Goal: Information Seeking & Learning: Learn about a topic

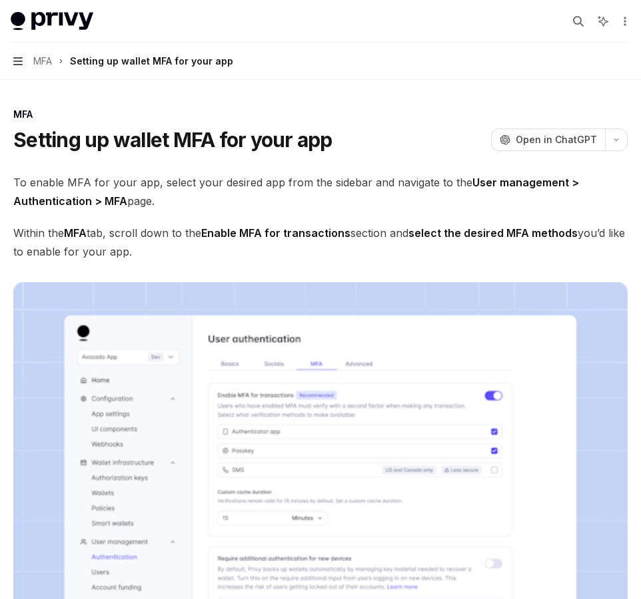
click at [17, 61] on icon "button" at bounding box center [17, 61] width 9 height 8
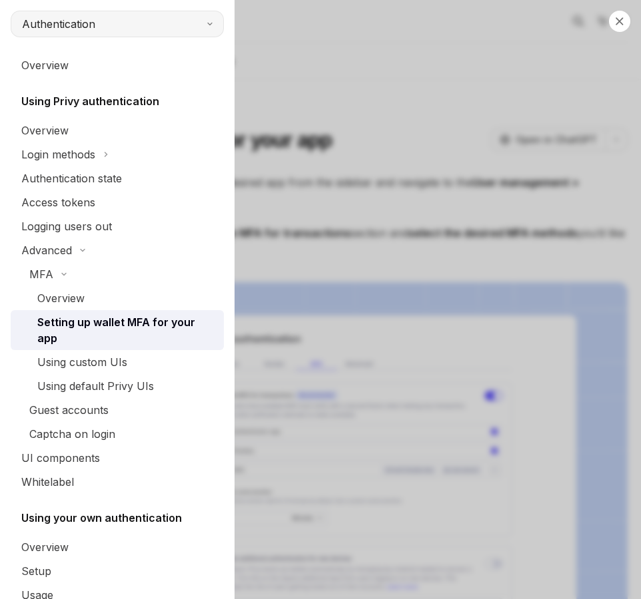
click at [109, 28] on button "Authentication" at bounding box center [117, 24] width 213 height 27
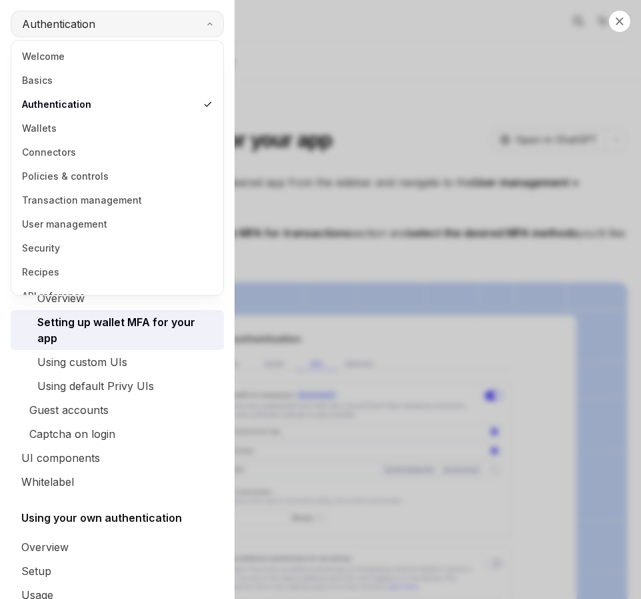
click at [109, 28] on button "Authentication" at bounding box center [117, 24] width 213 height 27
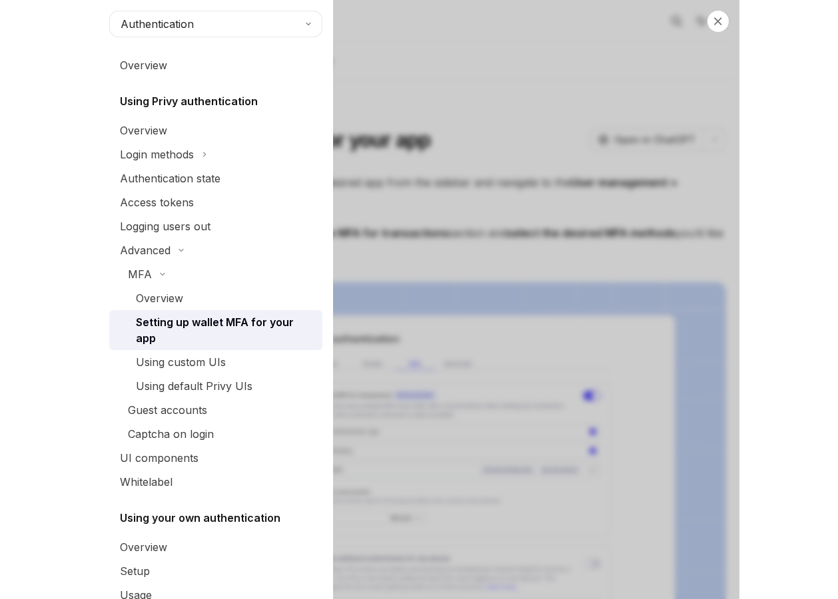
scroll to position [24, 0]
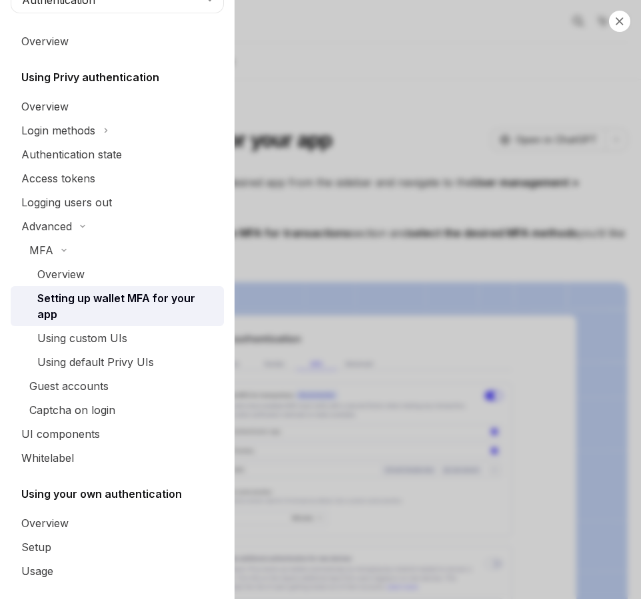
click at [302, 156] on div "Close navigation Authentication Overview Using Privy authentication Overview Lo…" at bounding box center [320, 299] width 641 height 599
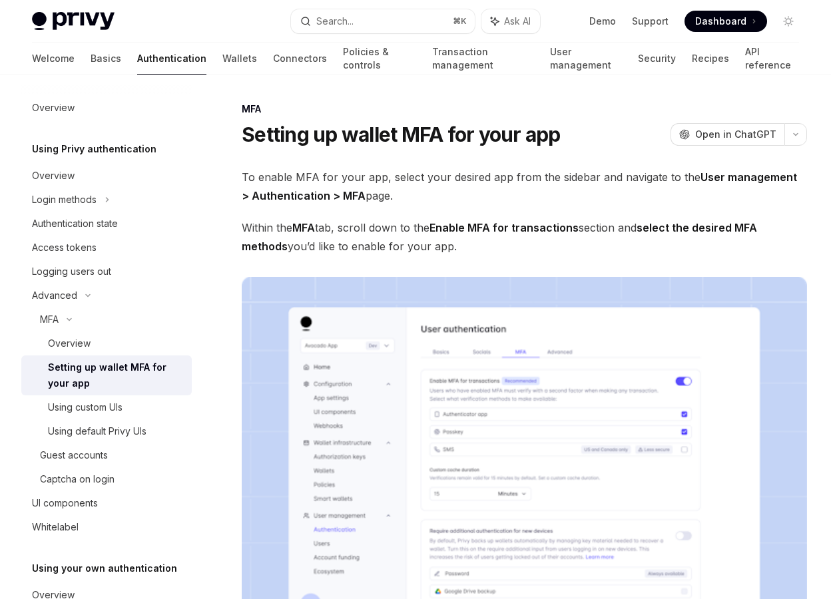
type textarea "*"
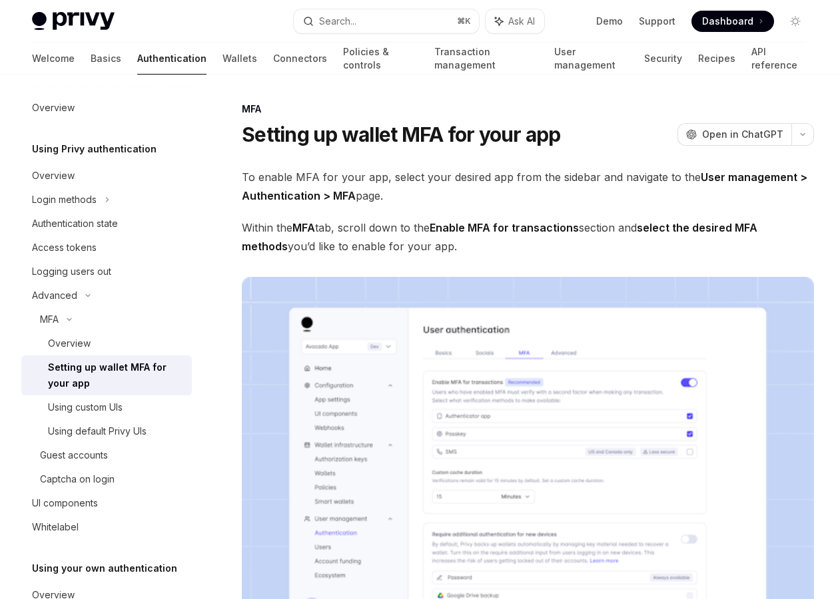
scroll to position [21, 0]
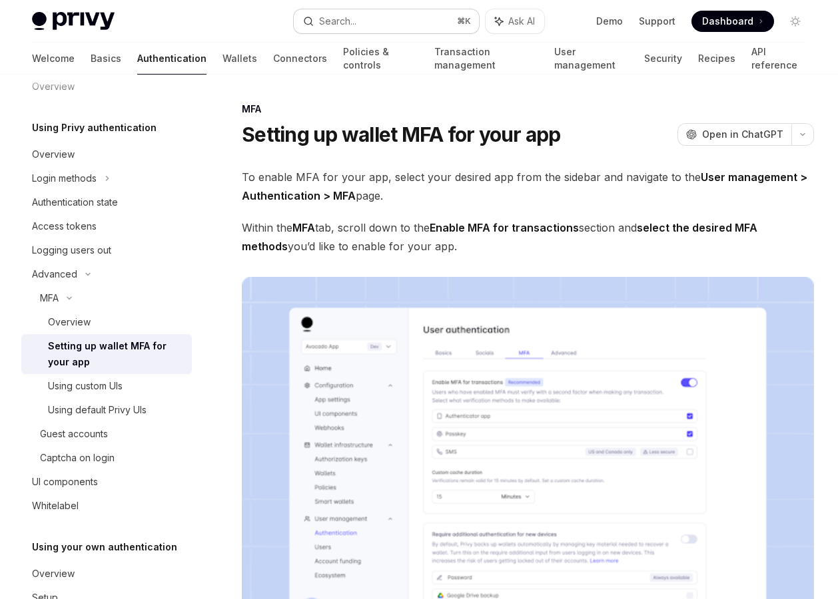
click at [363, 21] on button "Search... ⌘ K" at bounding box center [387, 21] width 186 height 24
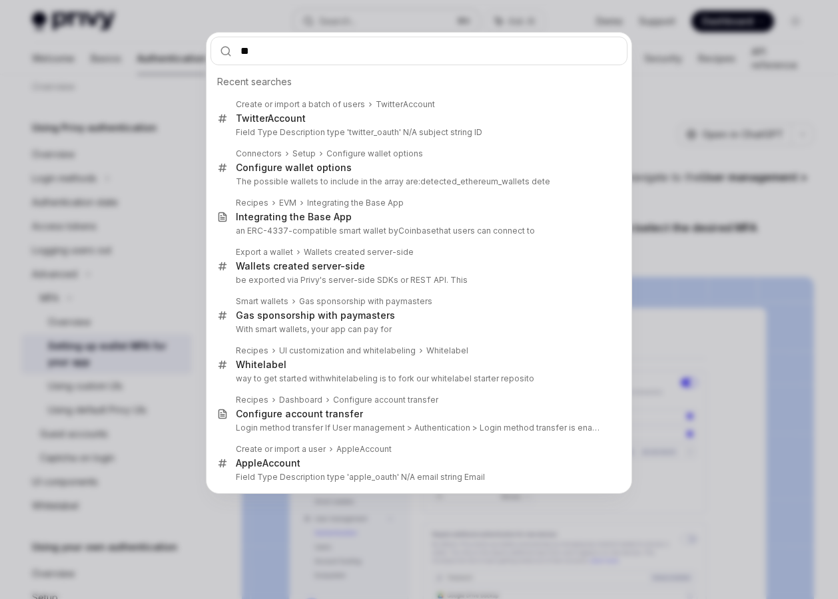
type input "***"
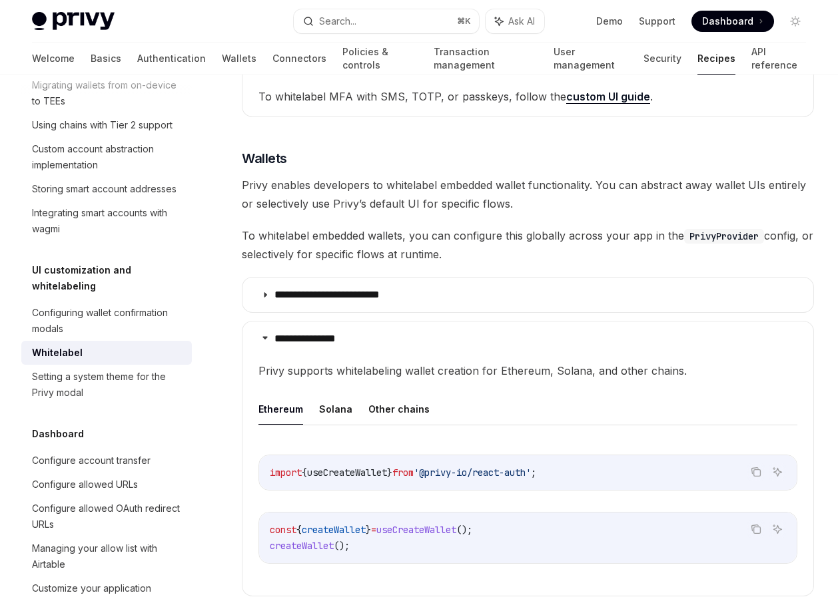
scroll to position [1177, 0]
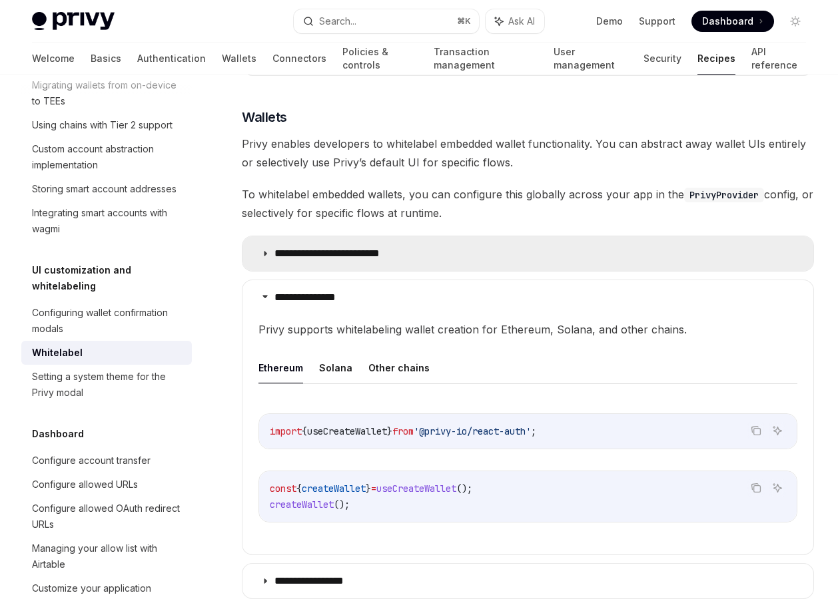
click at [317, 247] on p "**********" at bounding box center [338, 253] width 129 height 13
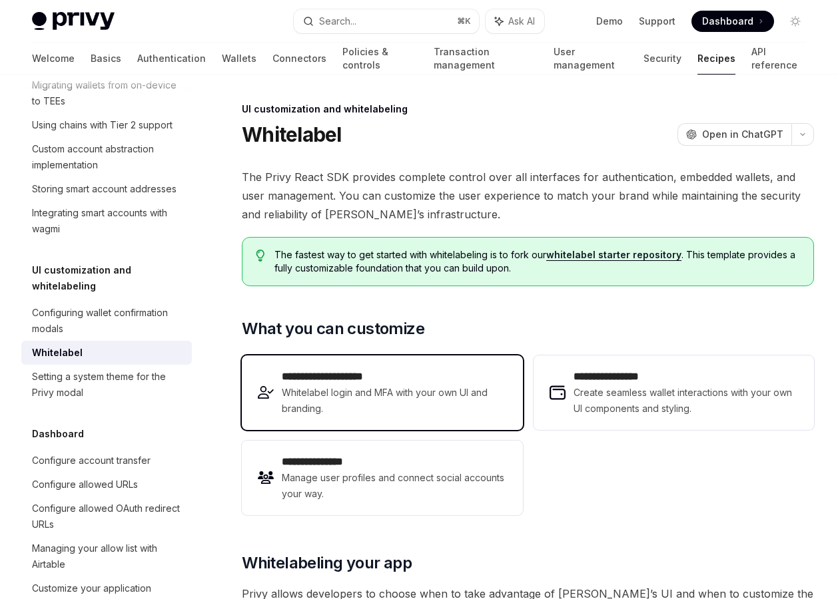
click at [384, 393] on span "Whitelabel login and MFA with your own UI and branding." at bounding box center [394, 401] width 224 height 32
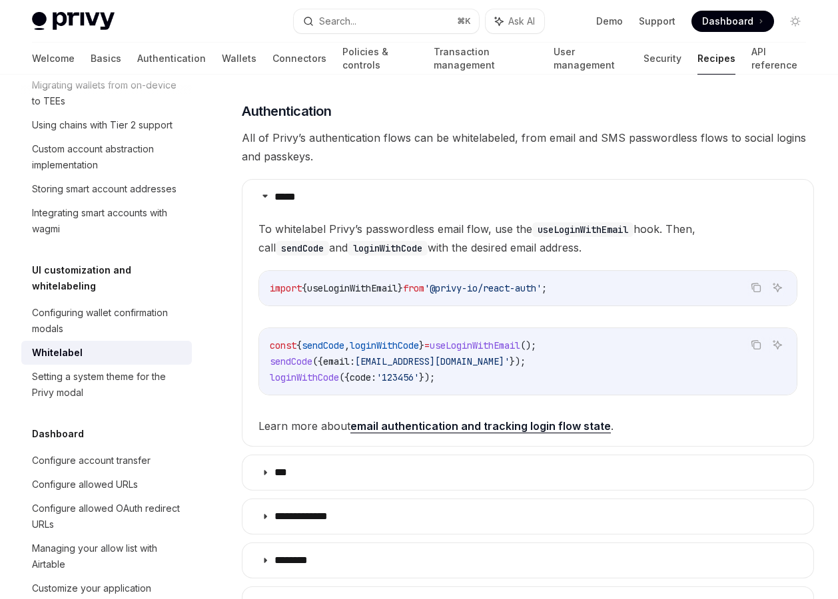
scroll to position [553, 0]
drag, startPoint x: 455, startPoint y: 382, endPoint x: 463, endPoint y: 381, distance: 8.7
click at [463, 381] on code "const { sendCode , loginWithCode } = useLoginWithEmail (); sendCode ({ email: […" at bounding box center [528, 361] width 516 height 48
click at [460, 425] on link "email authentication and tracking login flow state" at bounding box center [480, 426] width 260 height 14
type textarea "*"
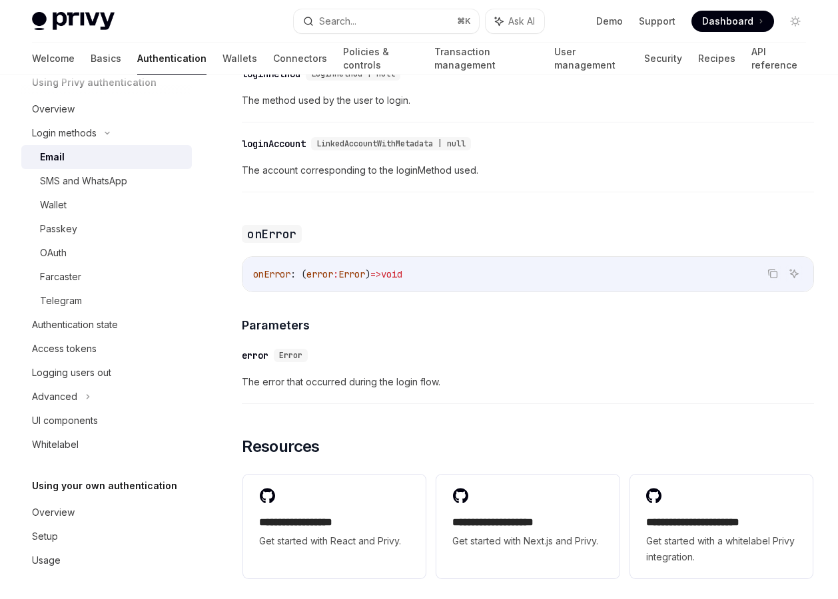
scroll to position [2586, 0]
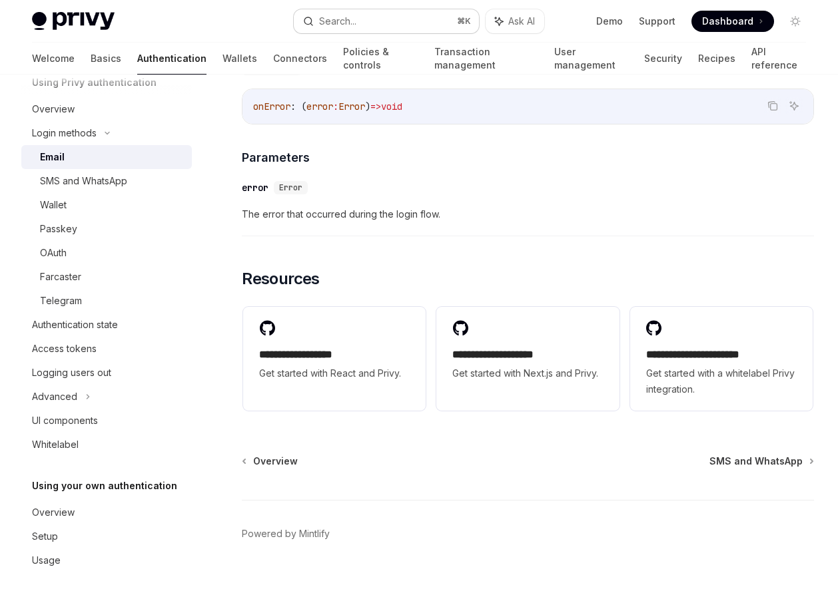
click at [409, 17] on button "Search... ⌘ K" at bounding box center [387, 21] width 186 height 24
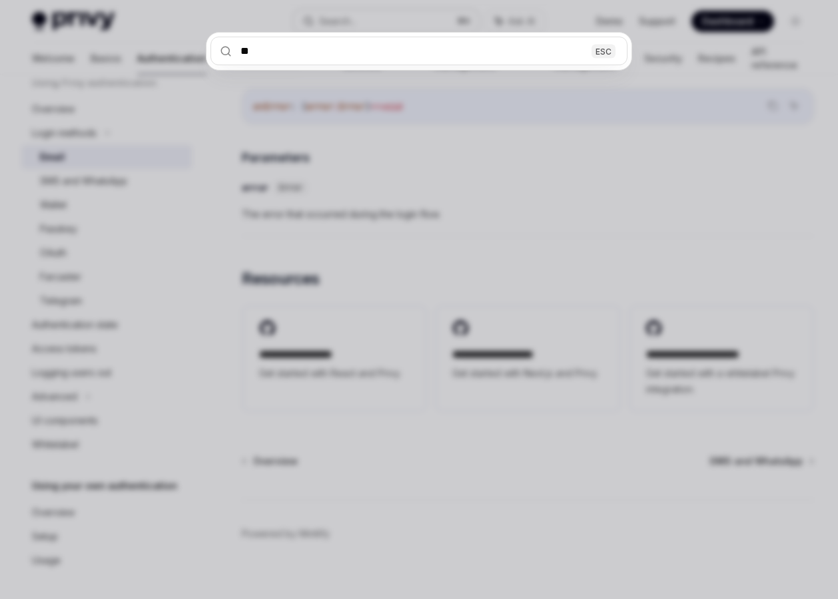
type input "***"
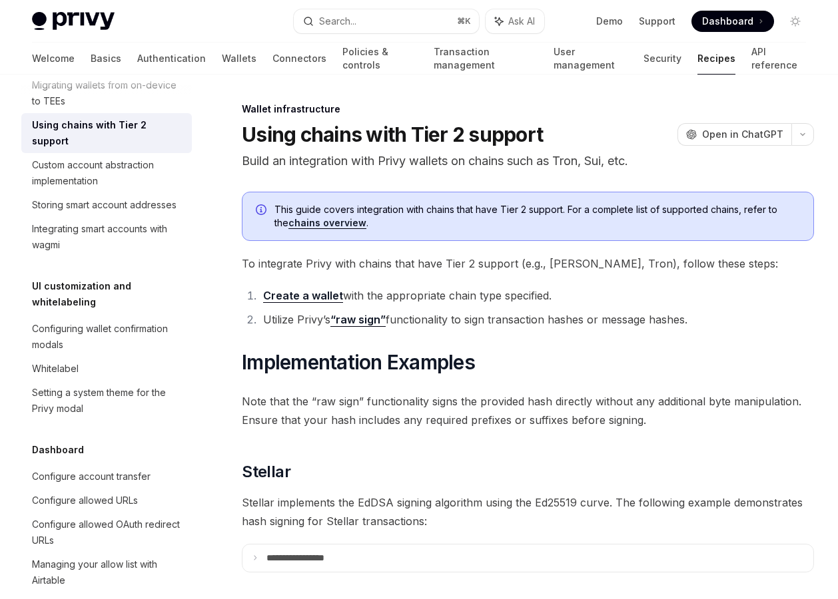
click at [410, 146] on header "Wallet infrastructure Using chains with Tier 2 support OpenAI Open in ChatGPT B…" at bounding box center [528, 137] width 572 height 68
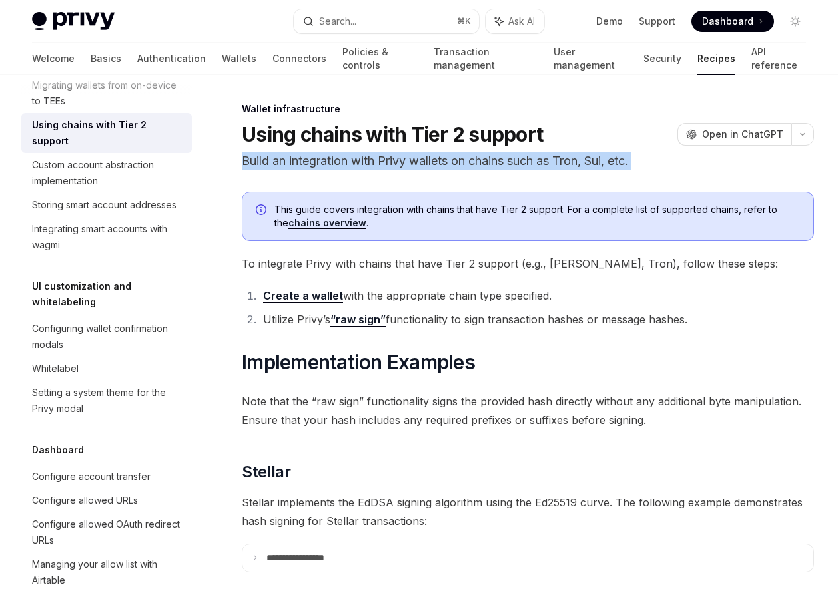
click at [410, 146] on header "Wallet infrastructure Using chains with Tier 2 support OpenAI Open in ChatGPT B…" at bounding box center [528, 137] width 572 height 68
click at [409, 160] on p "Build an integration with Privy wallets on chains such as Tron, Sui, etc." at bounding box center [528, 161] width 572 height 19
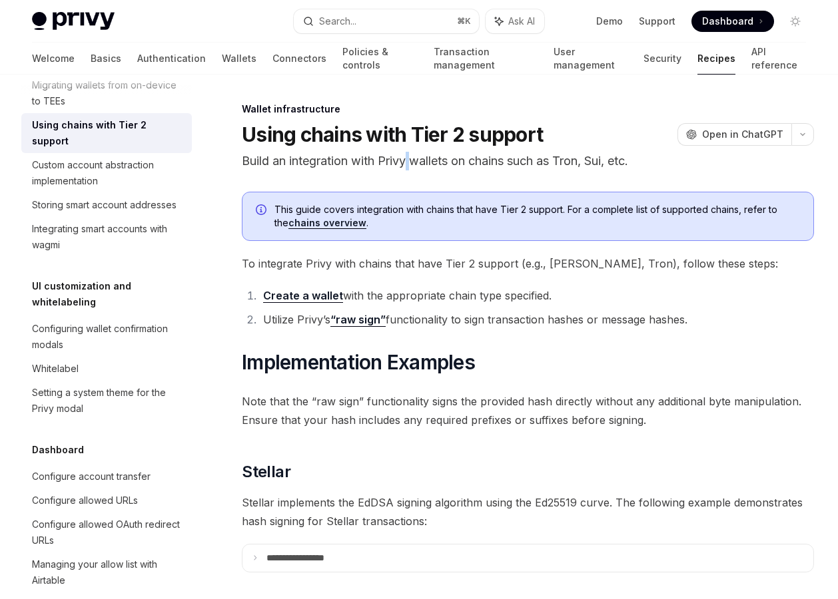
click at [409, 160] on p "Build an integration with Privy wallets on chains such as Tron, Sui, etc." at bounding box center [528, 161] width 572 height 19
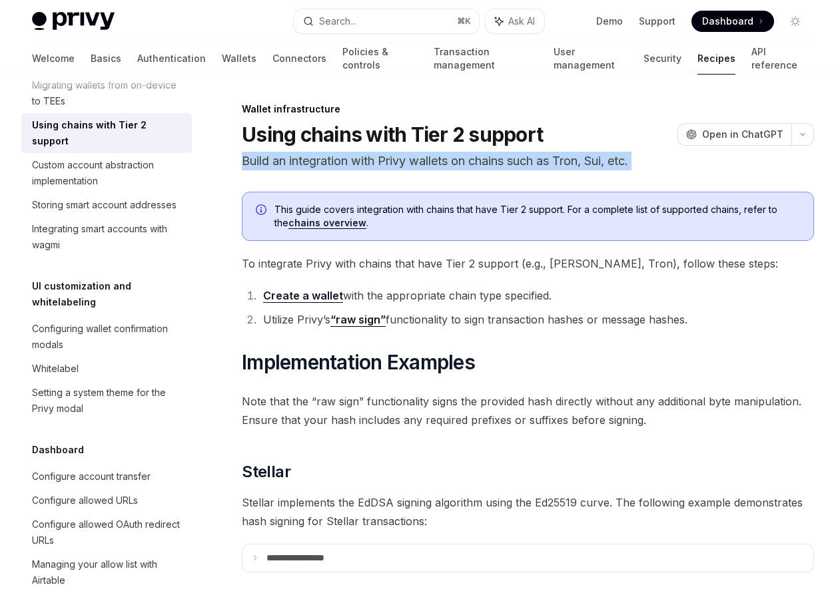
click at [409, 160] on p "Build an integration with Privy wallets on chains such as Tron, Sui, etc." at bounding box center [528, 161] width 572 height 19
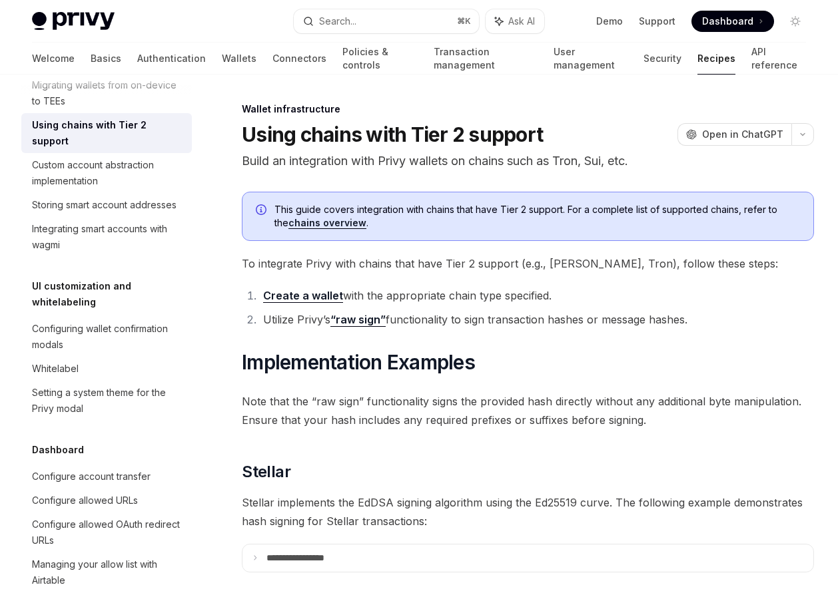
drag, startPoint x: 368, startPoint y: 299, endPoint x: 449, endPoint y: 299, distance: 80.6
click at [449, 299] on li "Create a wallet with the appropriate chain type specified." at bounding box center [536, 295] width 555 height 19
click at [312, 261] on span "To integrate Privy with chains that have Tier 2 support (e.g., [PERSON_NAME], T…" at bounding box center [528, 263] width 572 height 19
click at [306, 228] on link "chains overview" at bounding box center [327, 223] width 78 height 12
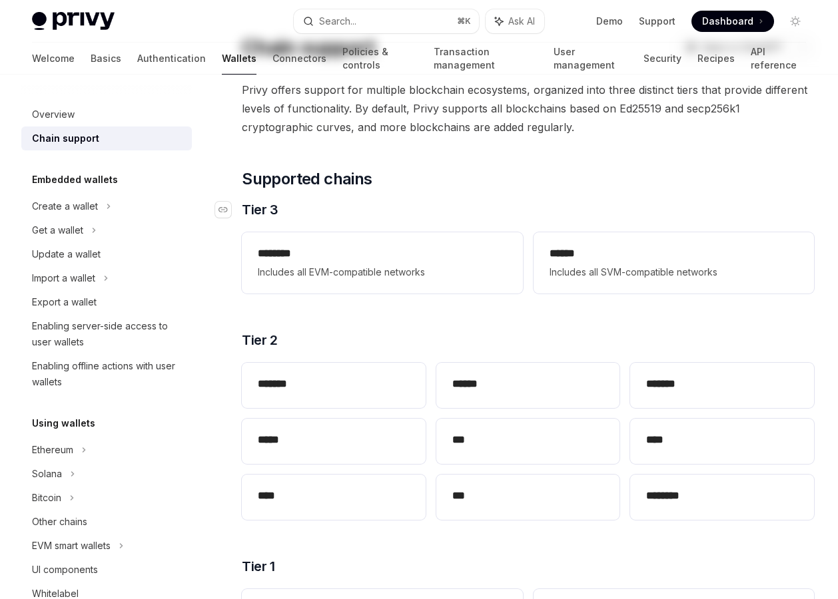
scroll to position [232, 0]
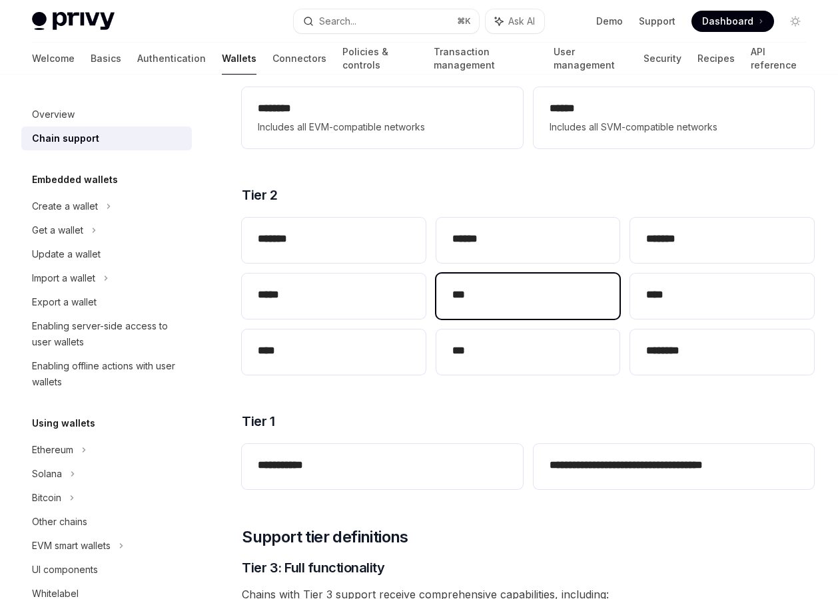
click at [475, 318] on div "***" at bounding box center [528, 296] width 184 height 45
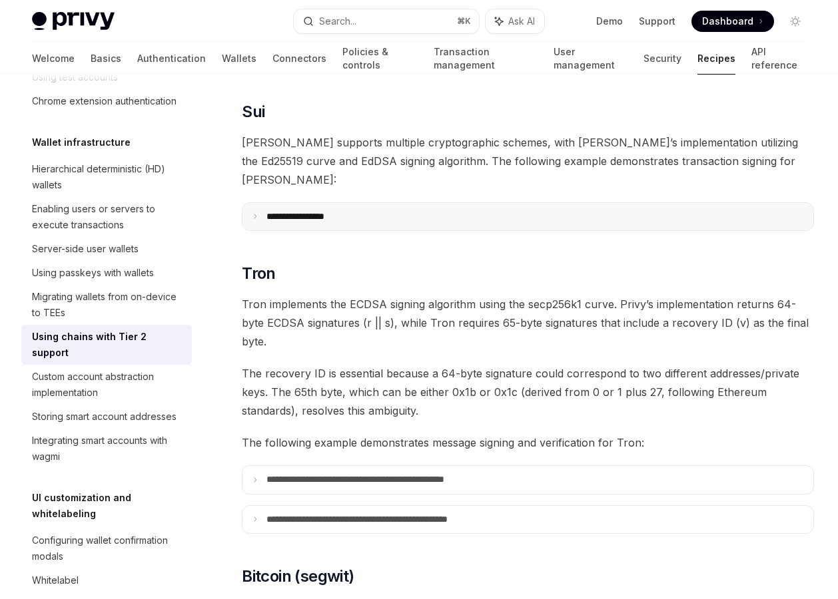
click at [288, 204] on summary "**********" at bounding box center [527, 217] width 571 height 28
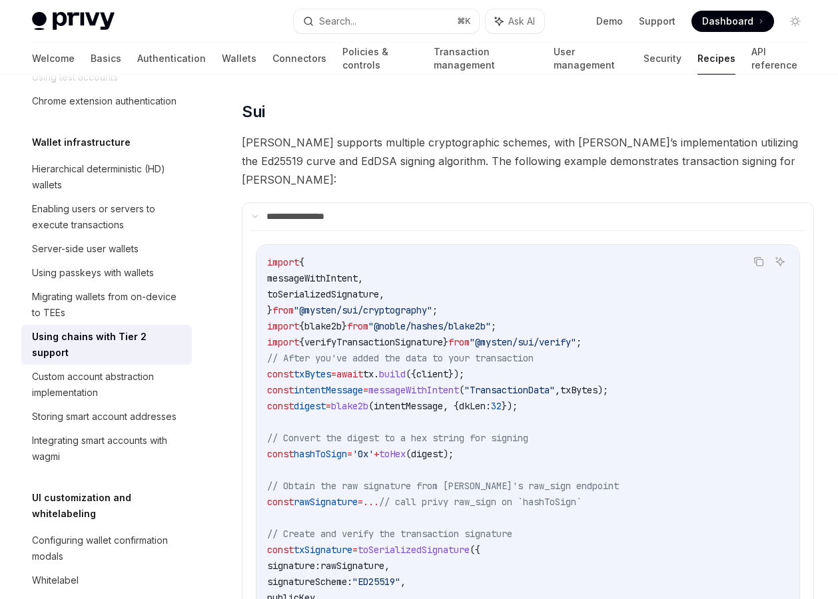
click at [411, 133] on span "[PERSON_NAME] supports multiple cryptographic schemes, with [PERSON_NAME]’s imp…" at bounding box center [528, 161] width 572 height 56
type textarea "*"
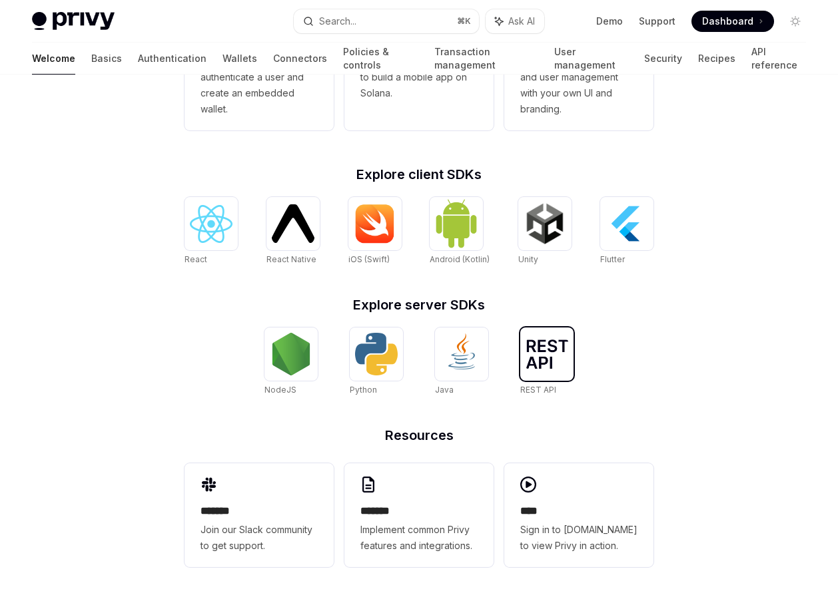
scroll to position [454, 0]
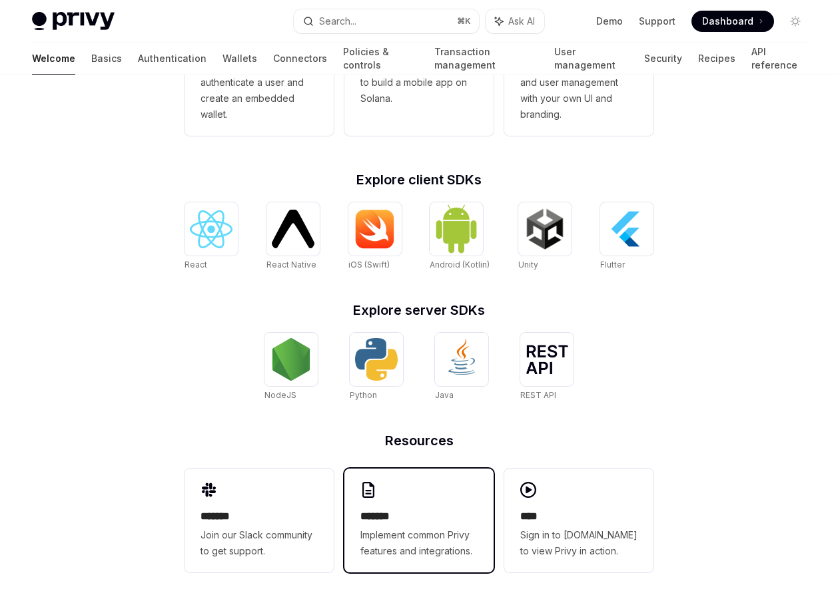
click at [421, 509] on h2 "*******" at bounding box center [418, 517] width 117 height 16
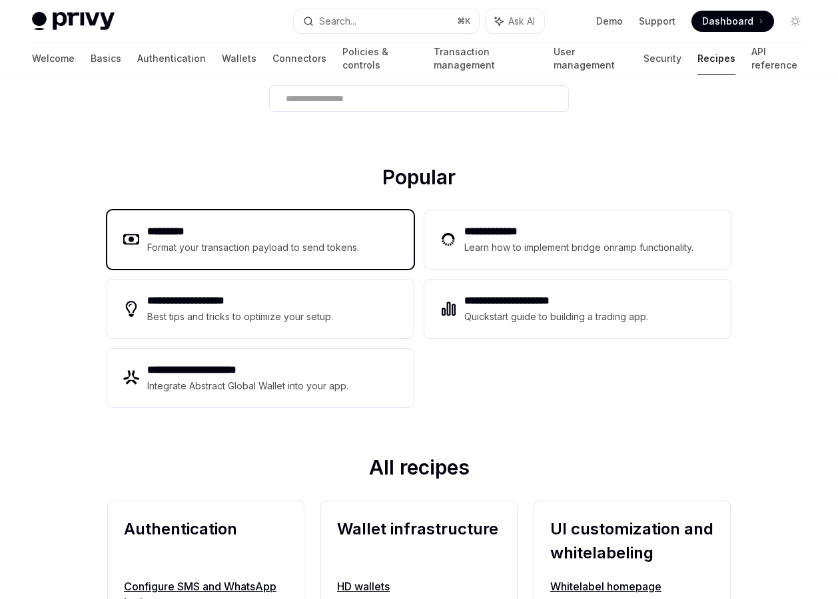
scroll to position [186, 0]
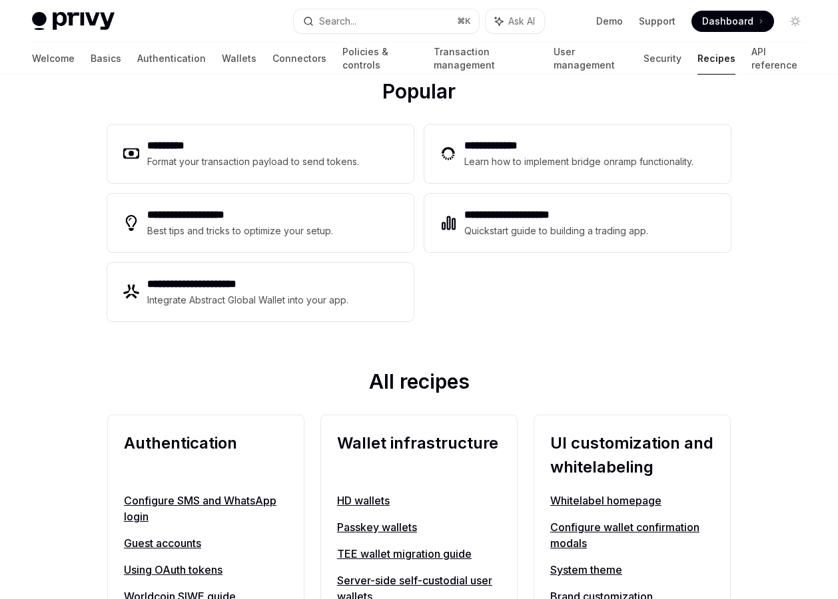
type textarea "*"
